Goal: Check status

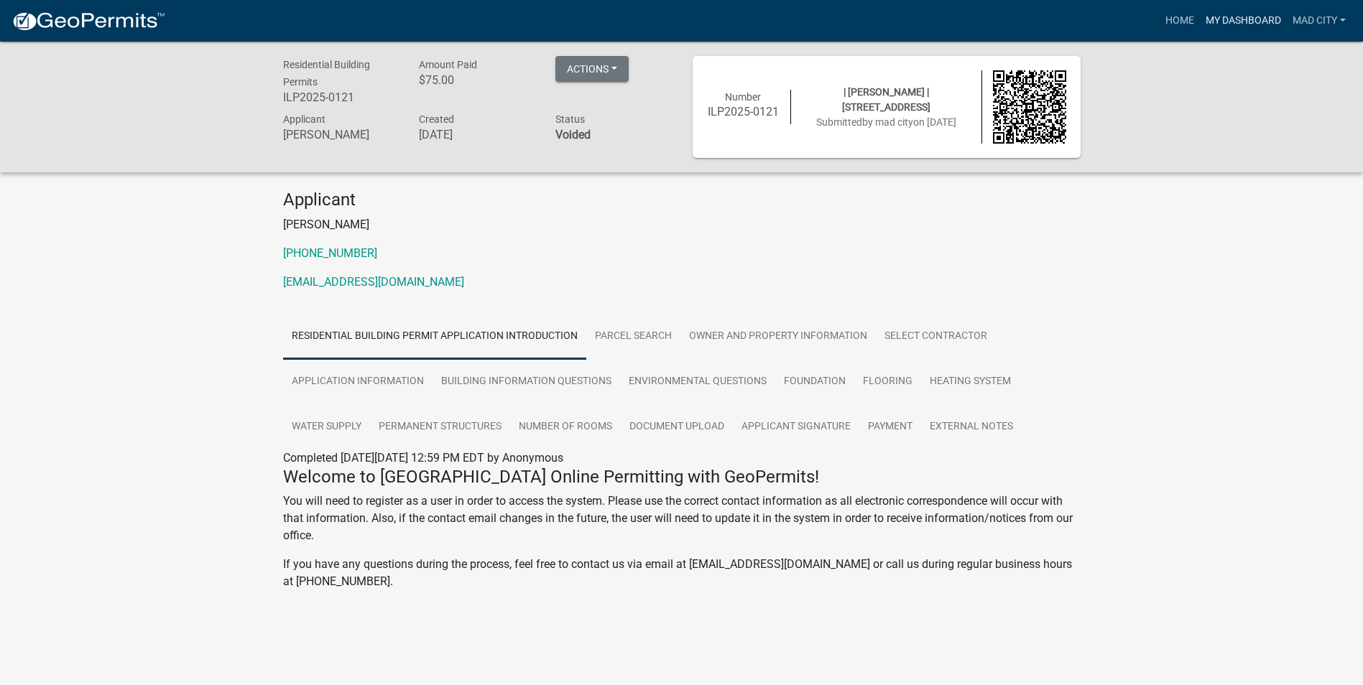
click at [1226, 30] on link "My Dashboard" at bounding box center [1243, 20] width 87 height 27
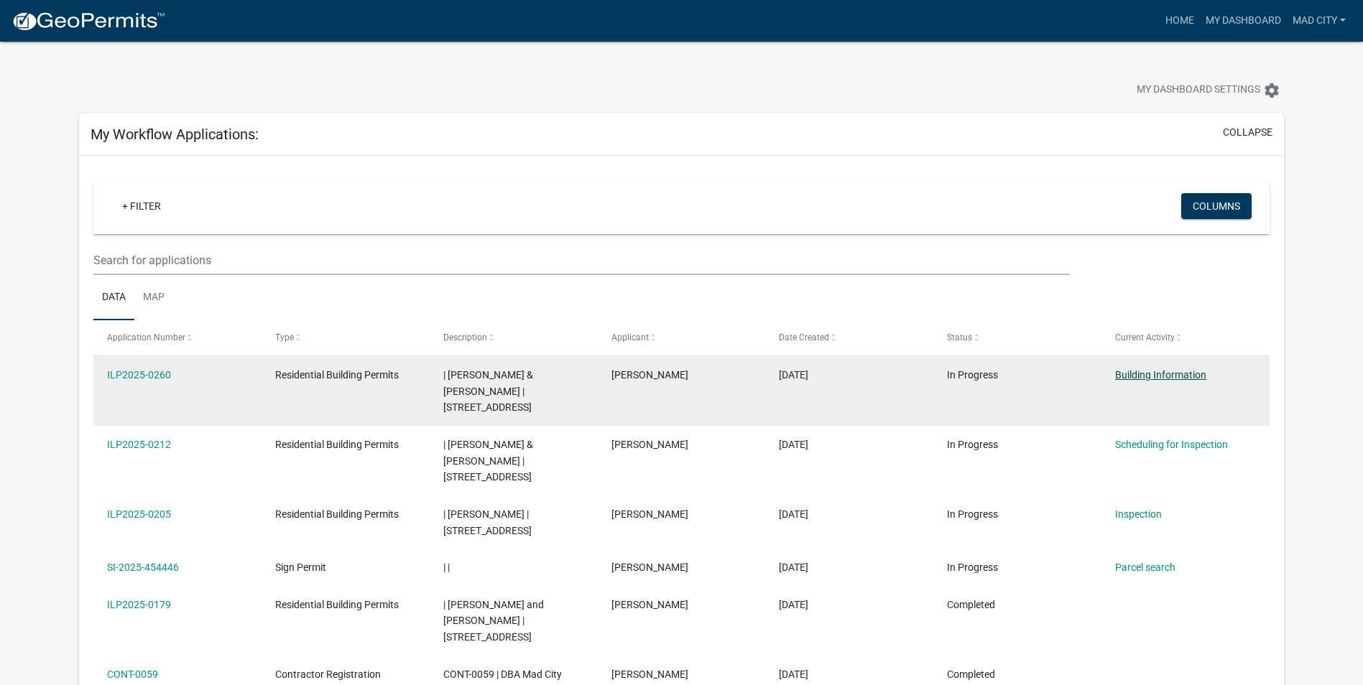
click at [1149, 374] on link "Building Information" at bounding box center [1160, 374] width 91 height 11
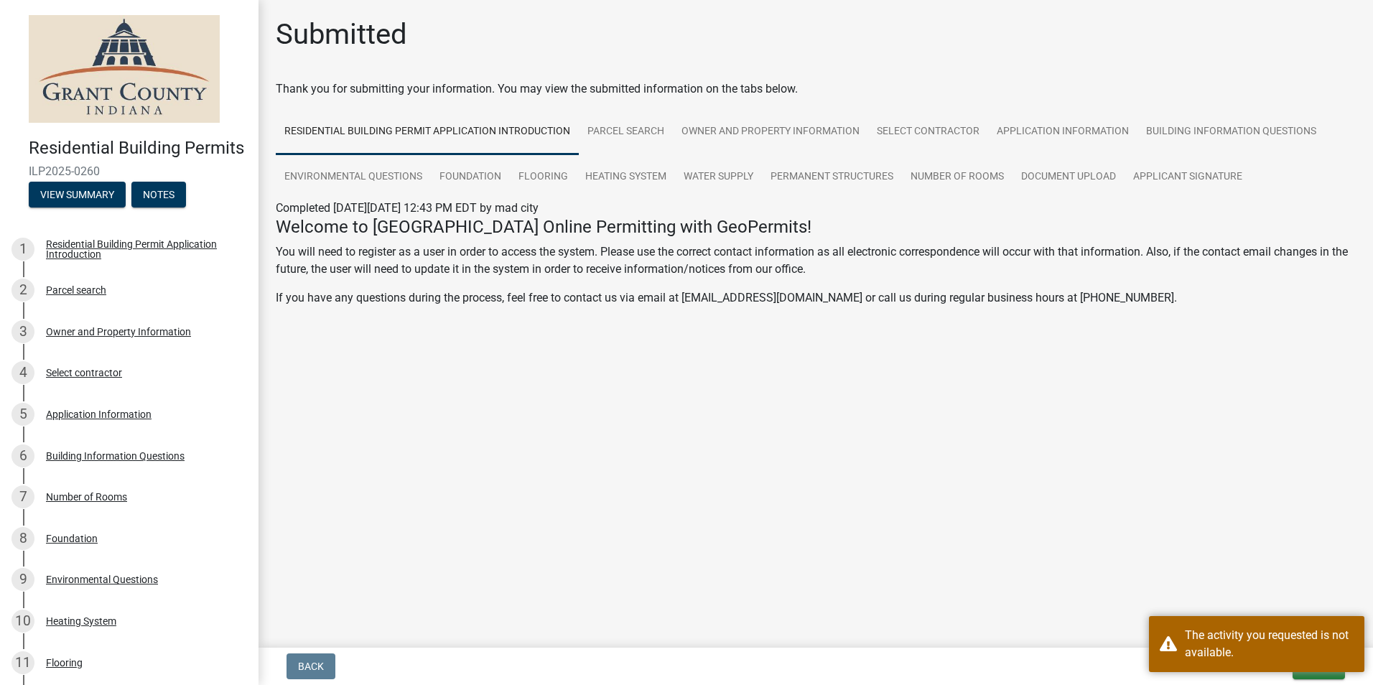
click at [1215, 437] on main "Submitted Thank you for submitting your information. You may view the submitted…" at bounding box center [816, 321] width 1115 height 642
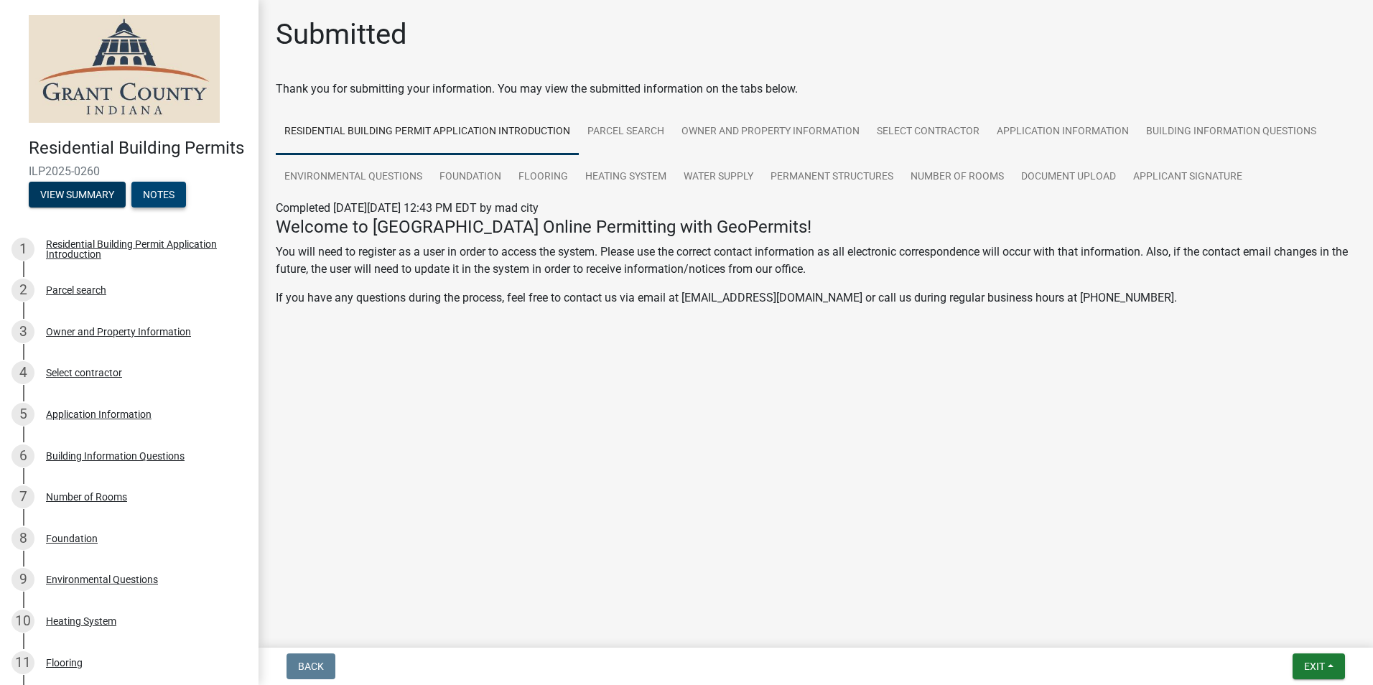
click at [171, 208] on button "Notes" at bounding box center [158, 195] width 55 height 26
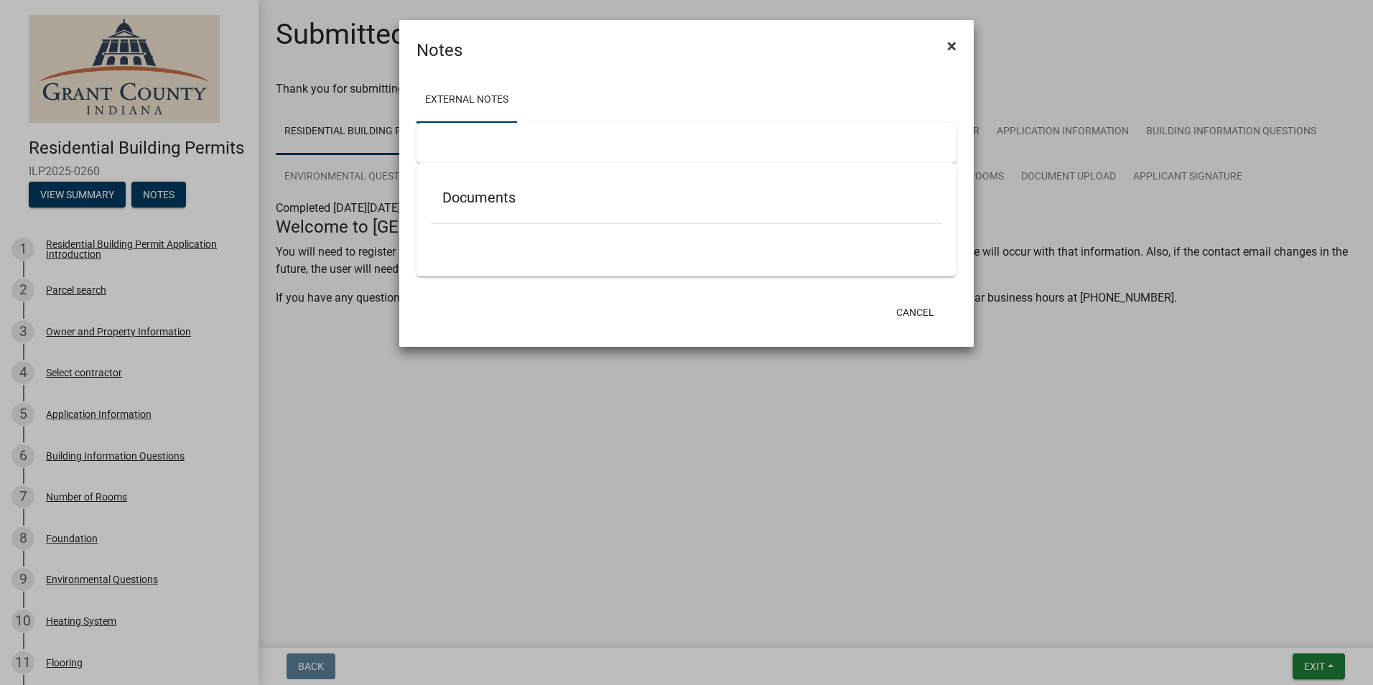
click at [947, 56] on button "×" at bounding box center [952, 46] width 32 height 40
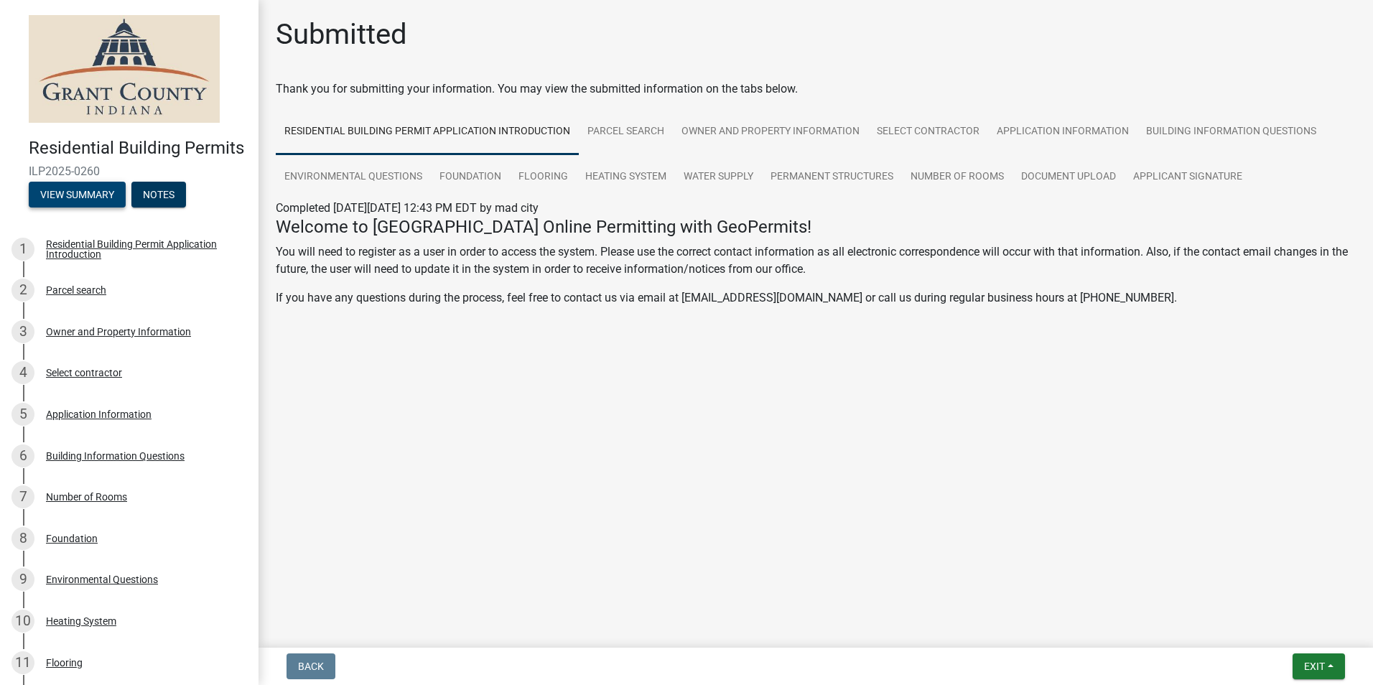
click at [85, 208] on button "View Summary" at bounding box center [77, 195] width 97 height 26
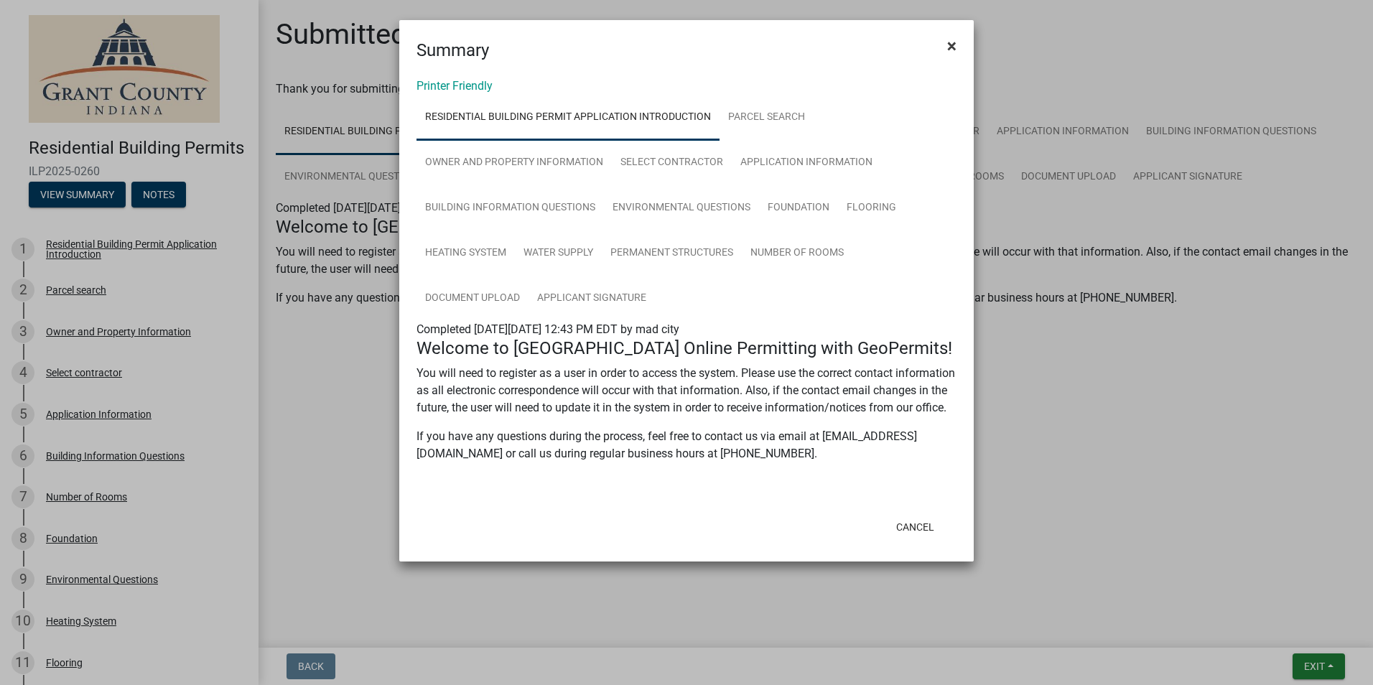
click at [948, 55] on span "×" at bounding box center [951, 46] width 9 height 20
